Goal: Information Seeking & Learning: Compare options

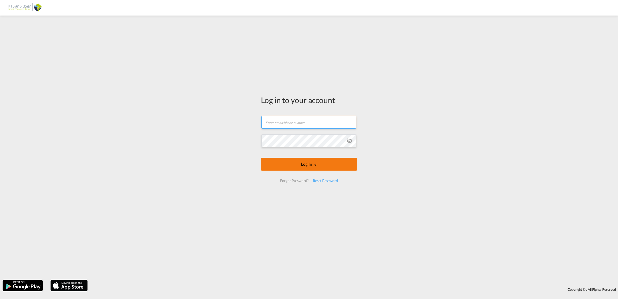
type input "[EMAIL_ADDRESS][DOMAIN_NAME]"
click at [313, 170] on button "Log In" at bounding box center [309, 163] width 96 height 13
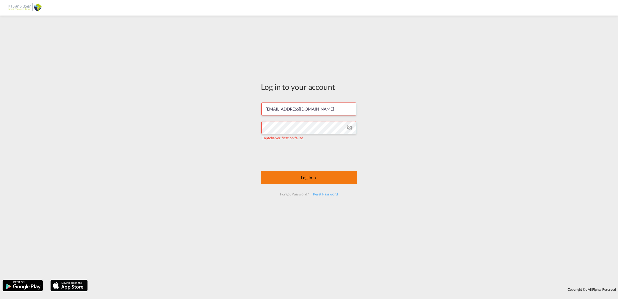
click at [302, 174] on button "Log In" at bounding box center [309, 177] width 96 height 13
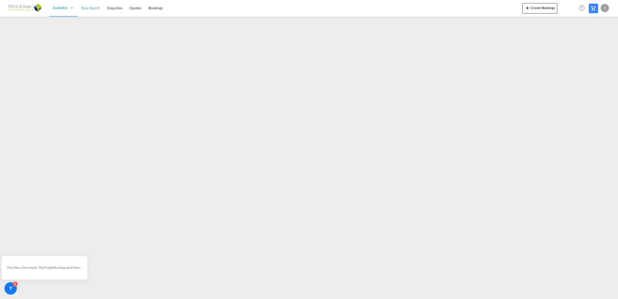
click at [88, 3] on link "Rate Search" at bounding box center [91, 8] width 26 height 17
